Goal: Check status: Check status

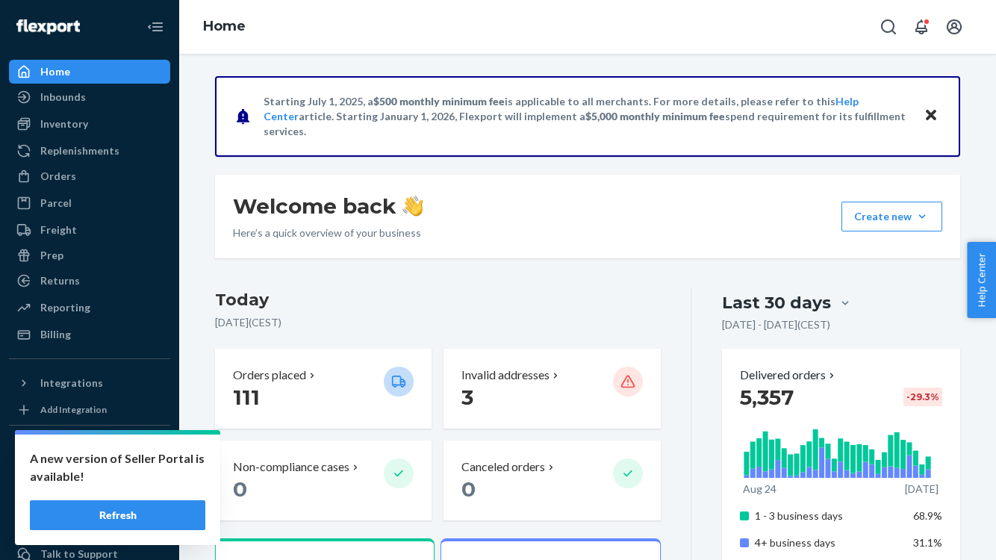
click at [122, 513] on button "Refresh" at bounding box center [117, 515] width 175 height 30
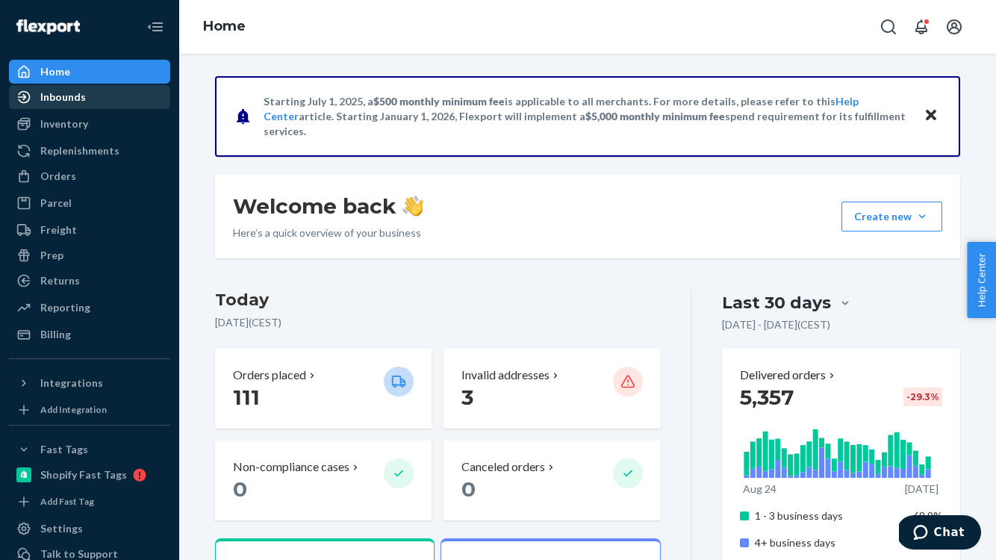
click at [93, 104] on div "Inbounds" at bounding box center [89, 97] width 158 height 21
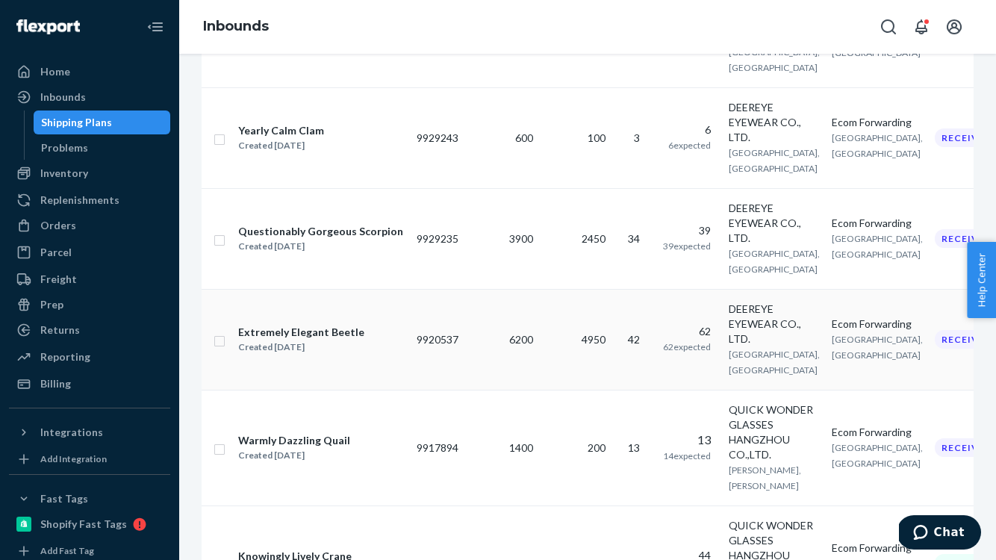
scroll to position [449, 0]
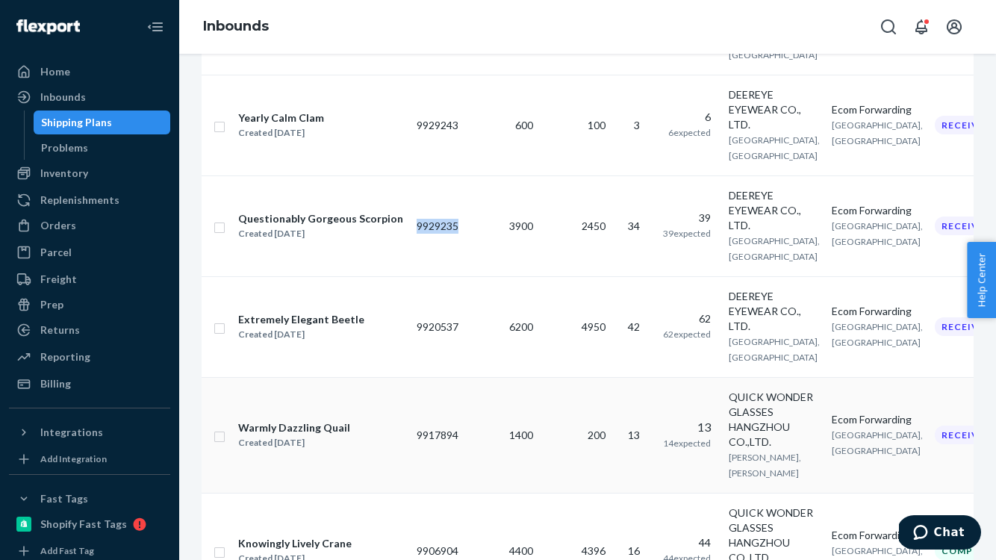
drag, startPoint x: 470, startPoint y: 231, endPoint x: 414, endPoint y: 231, distance: 56.0
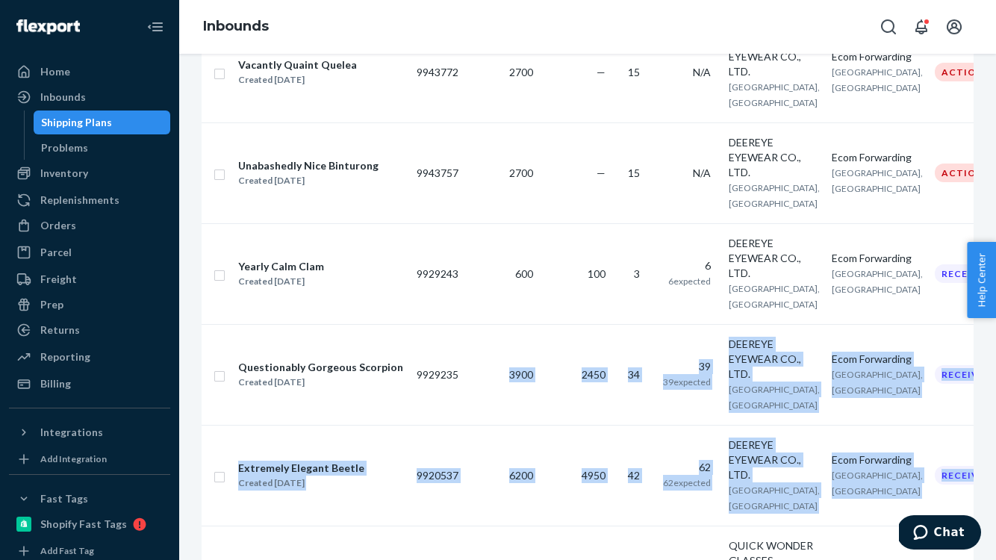
scroll to position [294, 0]
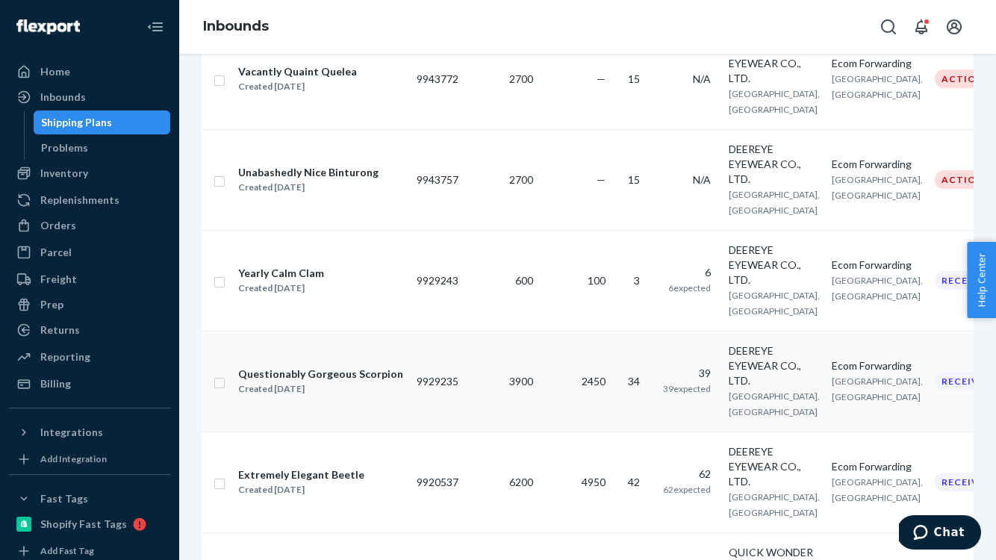
click at [503, 408] on td "3900" at bounding box center [501, 381] width 75 height 101
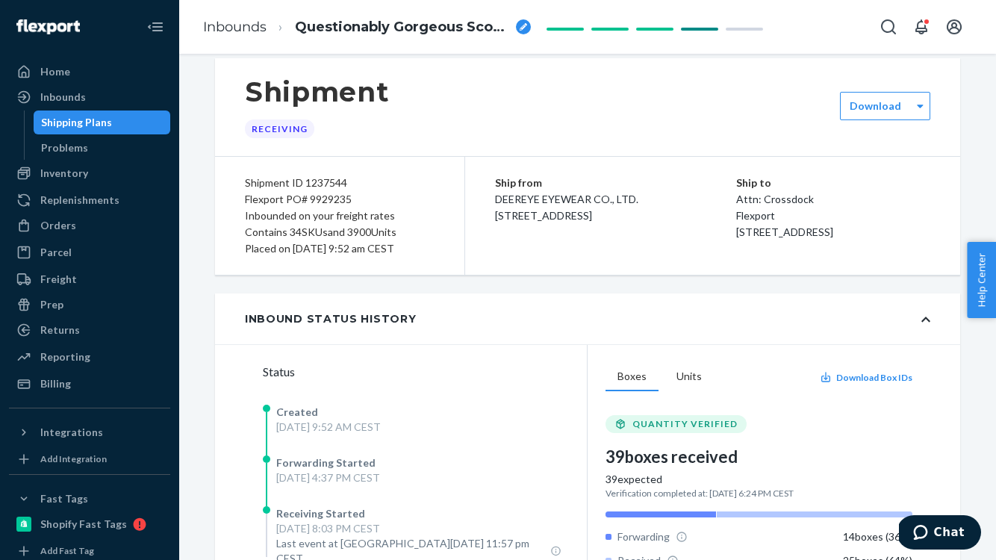
scroll to position [34, 0]
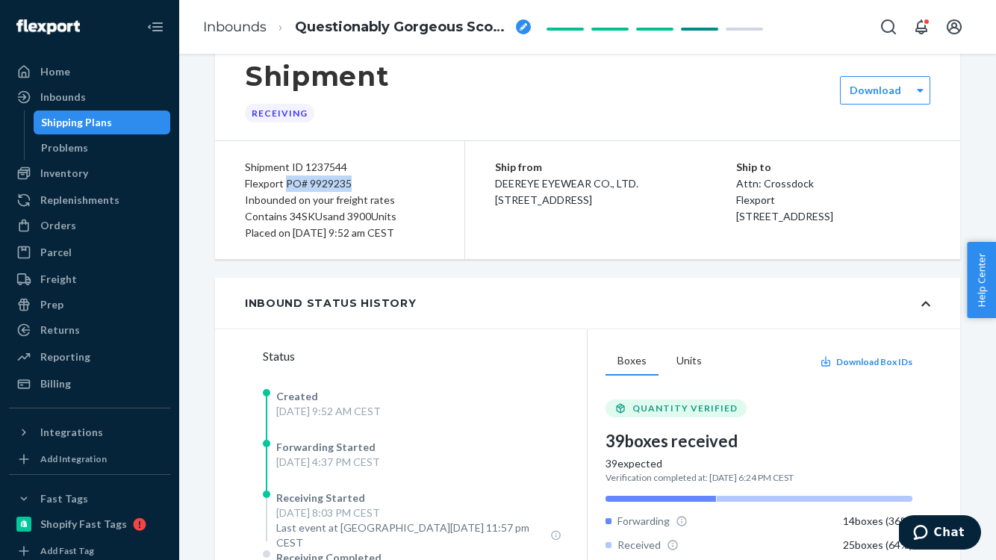
drag, startPoint x: 356, startPoint y: 183, endPoint x: 284, endPoint y: 183, distance: 71.7
click at [284, 183] on div "Flexport PO# 9929235" at bounding box center [340, 183] width 190 height 16
copy div "PO# 9929235"
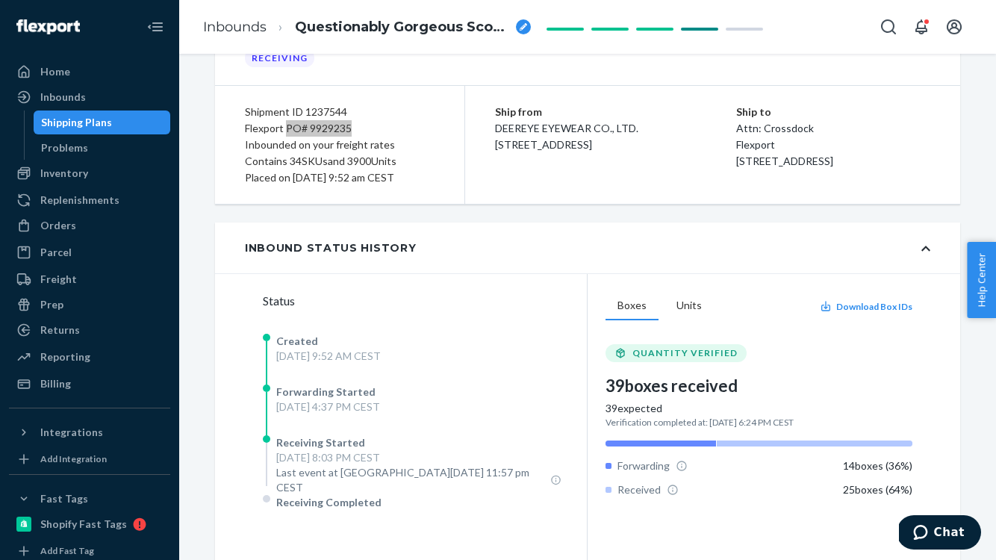
scroll to position [0, 0]
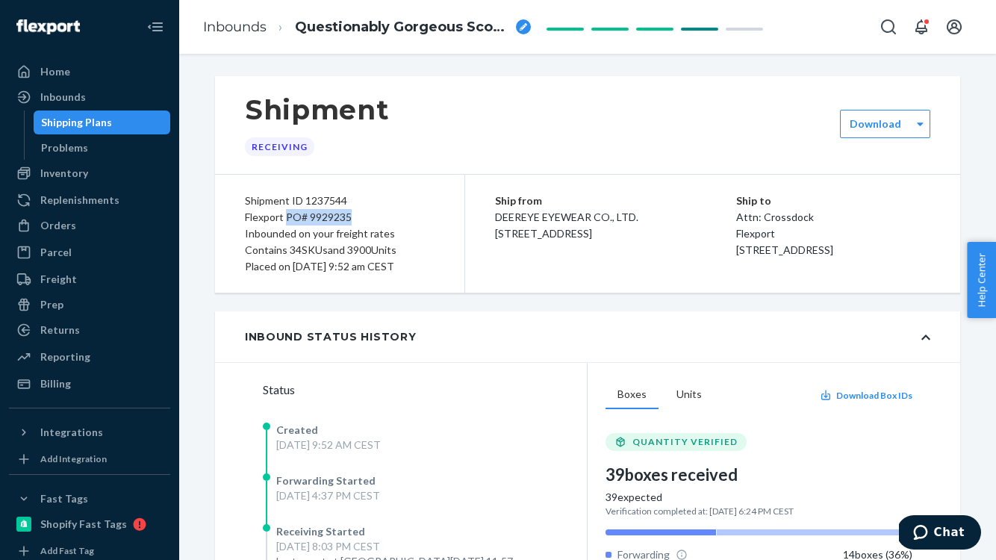
click at [79, 126] on div "Shipping Plans" at bounding box center [76, 122] width 71 height 15
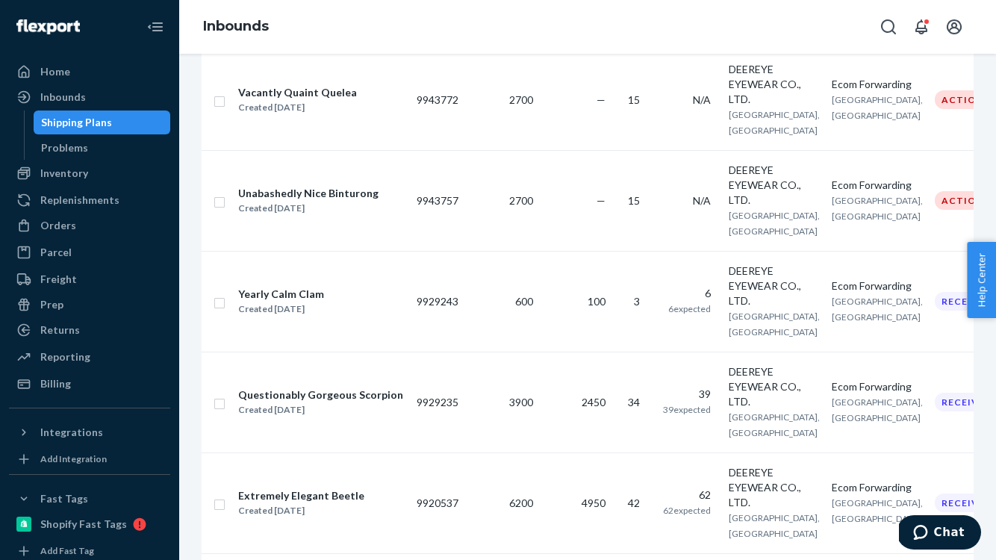
scroll to position [273, 0]
